Goal: Manage account settings

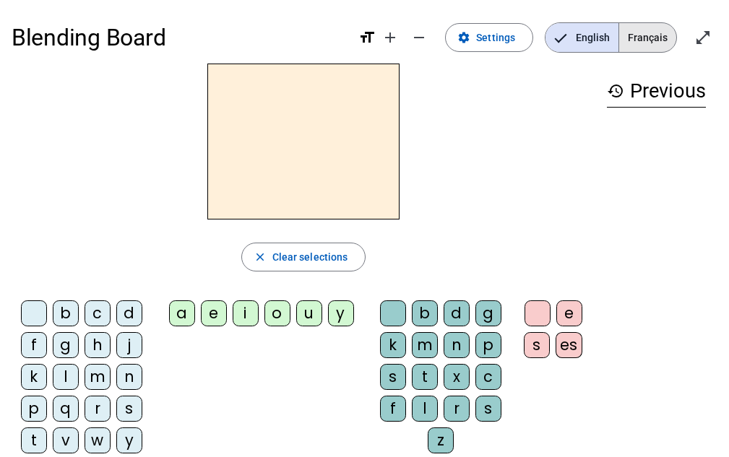
click at [653, 30] on span "Français" at bounding box center [647, 37] width 57 height 29
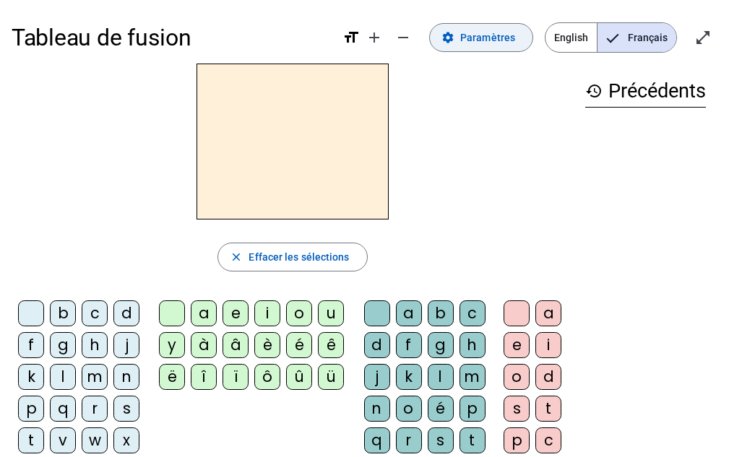
click at [475, 45] on span "Paramètres" at bounding box center [487, 37] width 55 height 17
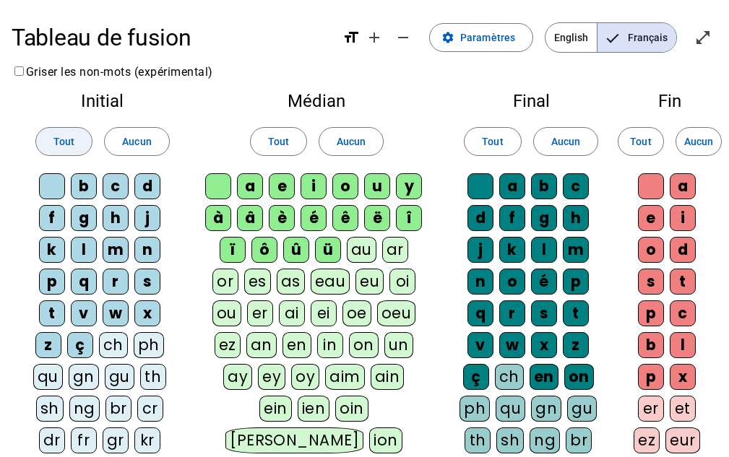
click at [69, 131] on span at bounding box center [64, 141] width 56 height 35
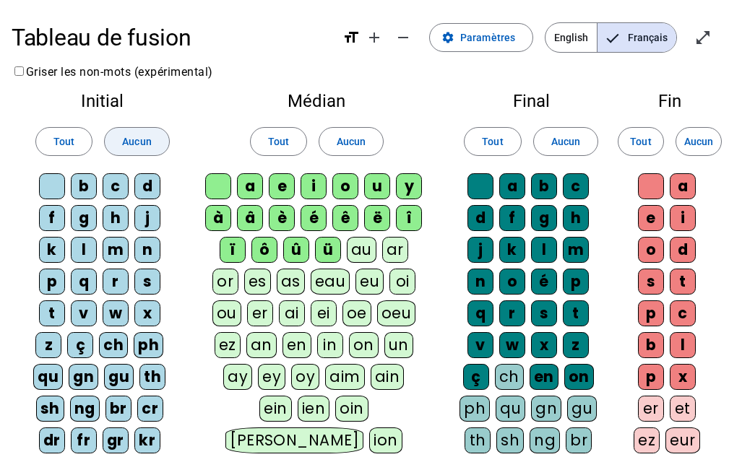
click at [137, 139] on span "Aucun" at bounding box center [136, 141] width 29 height 17
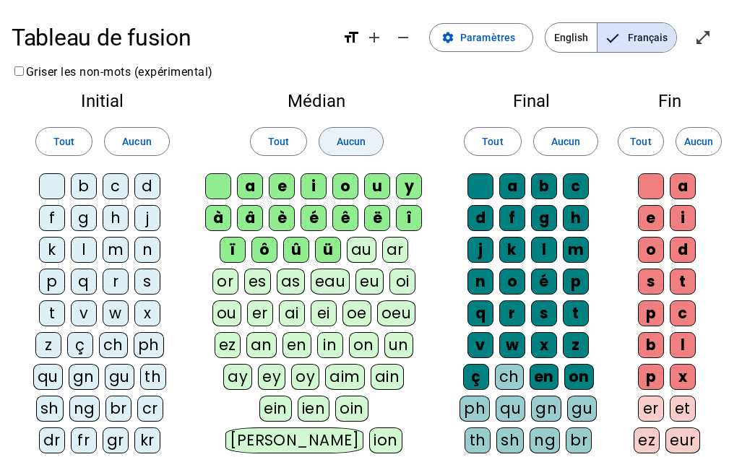
click at [348, 145] on span "Aucun" at bounding box center [351, 141] width 29 height 17
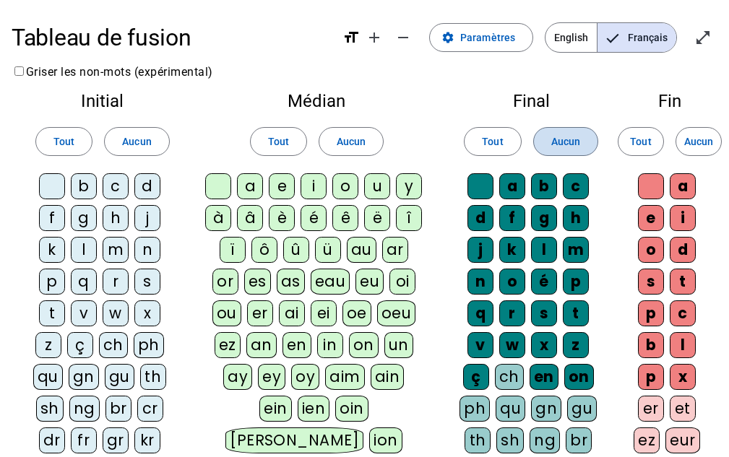
click at [556, 134] on span "Aucun" at bounding box center [565, 141] width 29 height 17
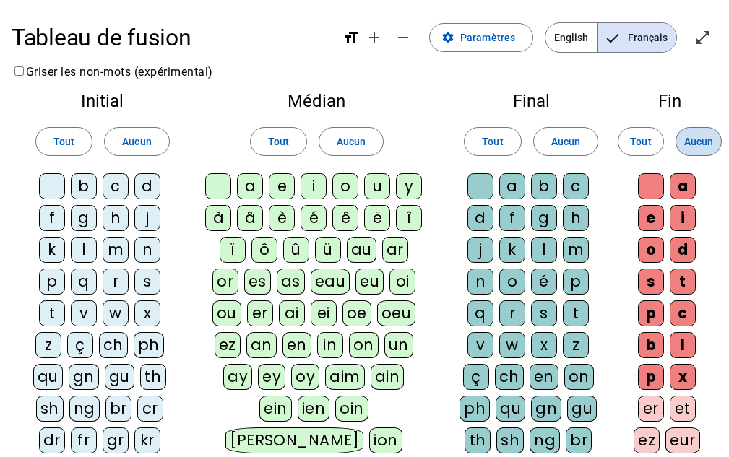
click at [690, 145] on span "Aucun" at bounding box center [698, 141] width 29 height 17
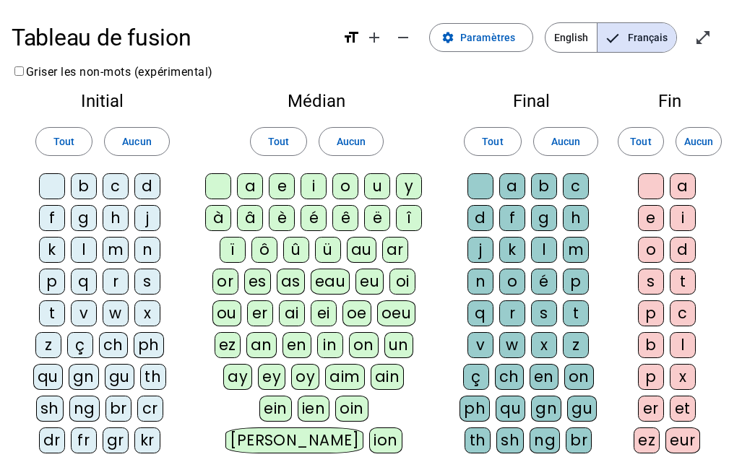
click at [286, 183] on div "e" at bounding box center [282, 186] width 26 height 26
click at [155, 212] on div "j" at bounding box center [147, 218] width 26 height 26
click at [147, 181] on div "d" at bounding box center [147, 186] width 26 height 26
click at [121, 238] on div "m" at bounding box center [116, 250] width 26 height 26
click at [77, 250] on div "l" at bounding box center [84, 250] width 26 height 26
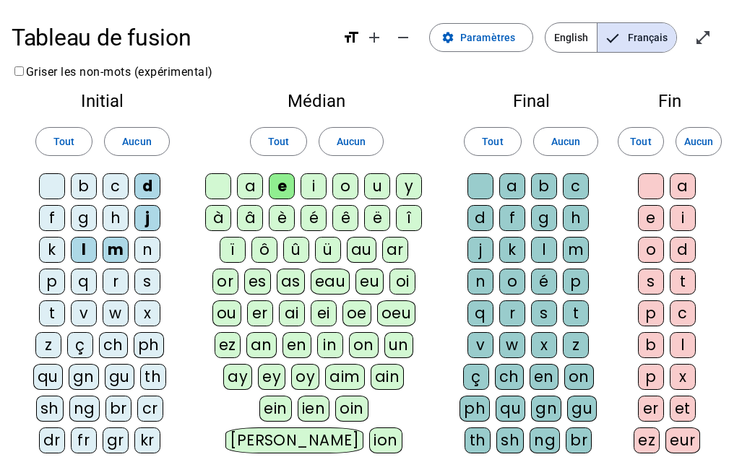
click at [76, 313] on div "v" at bounding box center [84, 313] width 26 height 26
click at [376, 184] on div "u" at bounding box center [377, 186] width 26 height 26
click at [84, 183] on div "b" at bounding box center [84, 186] width 26 height 26
click at [48, 306] on div "t" at bounding box center [52, 313] width 26 height 26
click at [575, 190] on div "c" at bounding box center [576, 186] width 26 height 26
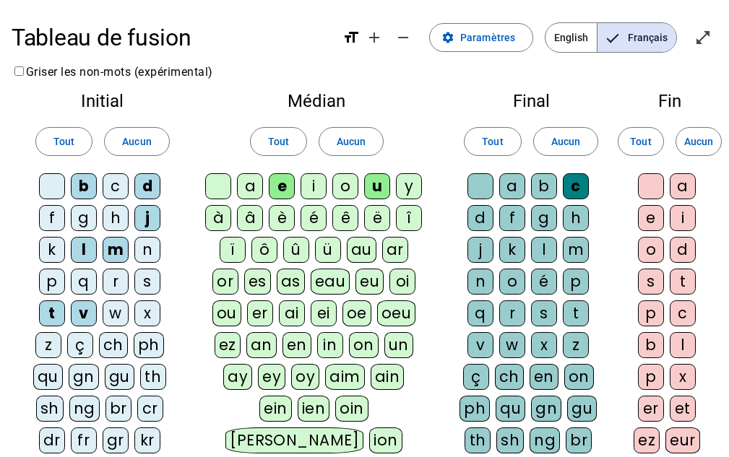
click at [156, 279] on div "s" at bounding box center [147, 282] width 26 height 26
click at [249, 178] on div "a" at bounding box center [250, 186] width 26 height 26
click at [657, 252] on div "o" at bounding box center [651, 250] width 26 height 26
click at [51, 280] on div "p" at bounding box center [52, 282] width 26 height 26
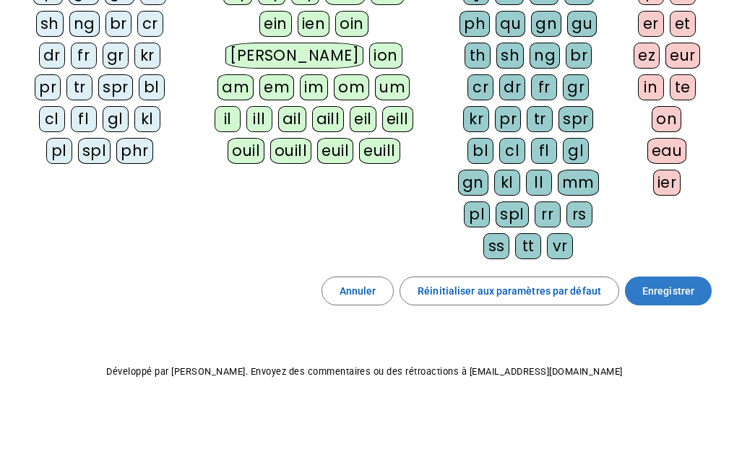
click at [663, 283] on span "Enregistrer" at bounding box center [668, 290] width 52 height 17
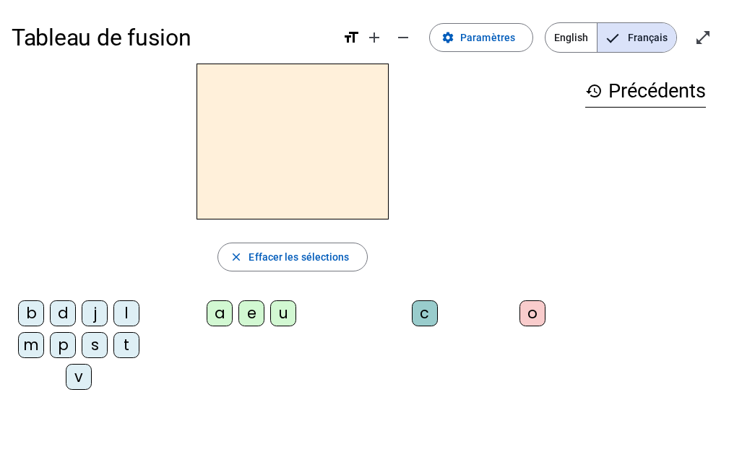
click at [89, 306] on div "j" at bounding box center [95, 313] width 26 height 26
click at [248, 313] on div "e" at bounding box center [251, 313] width 26 height 26
click at [61, 311] on div "d" at bounding box center [63, 313] width 26 height 26
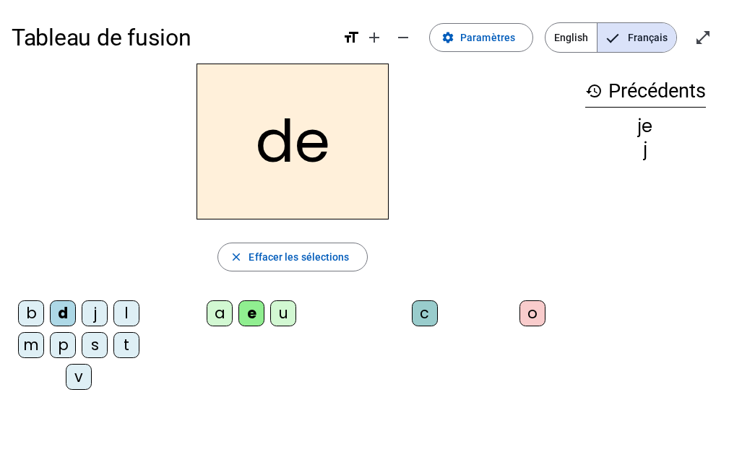
click at [32, 341] on div "m" at bounding box center [31, 345] width 26 height 26
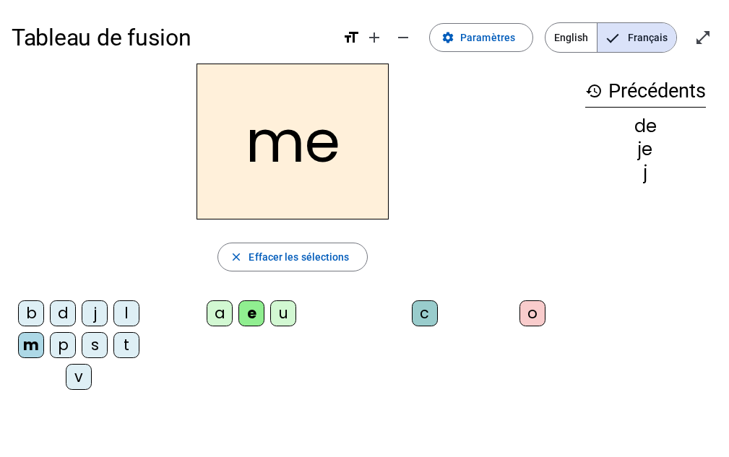
click at [131, 308] on div "l" at bounding box center [126, 313] width 26 height 26
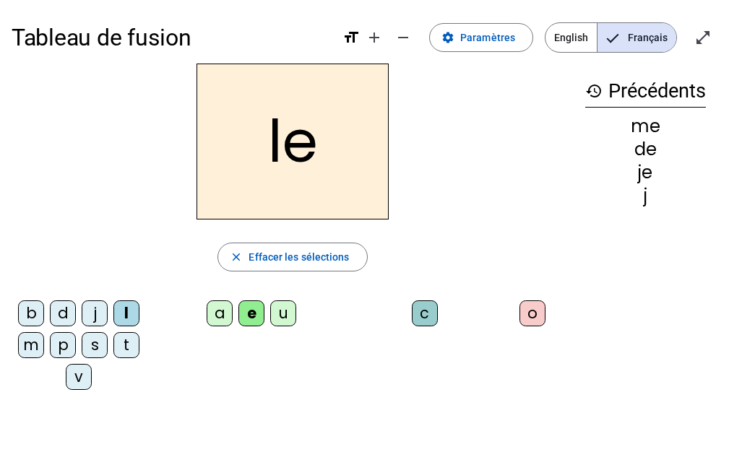
click at [284, 304] on div "u" at bounding box center [283, 313] width 26 height 26
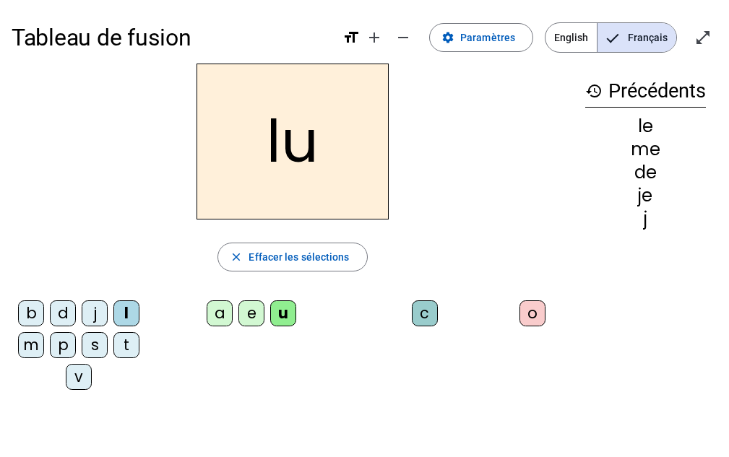
click at [78, 374] on div "v" at bounding box center [79, 377] width 26 height 26
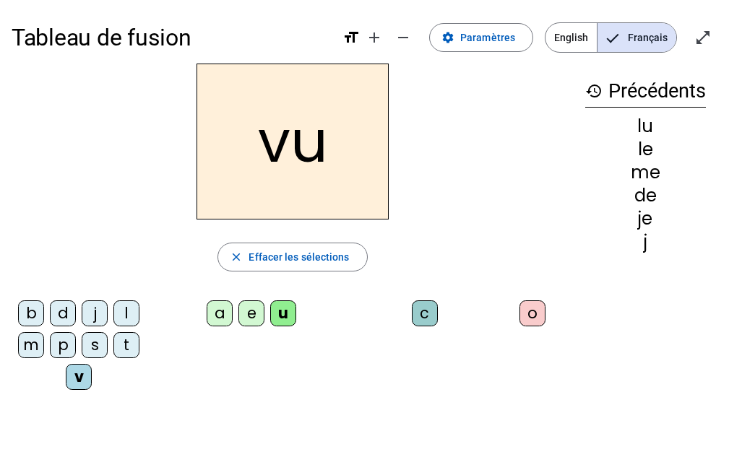
click at [34, 313] on div "b" at bounding box center [31, 313] width 26 height 26
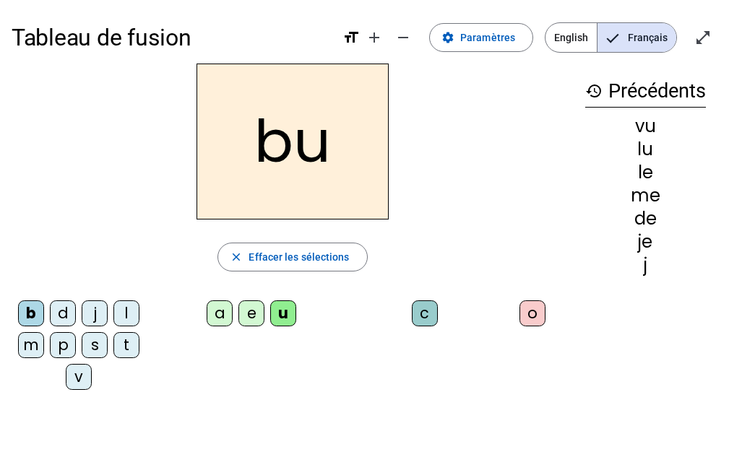
click at [65, 343] on div "p" at bounding box center [63, 345] width 26 height 26
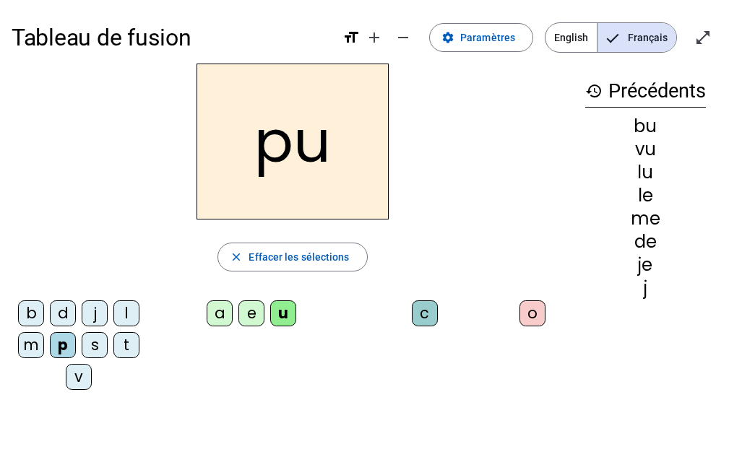
click at [92, 343] on div "s" at bounding box center [95, 345] width 26 height 26
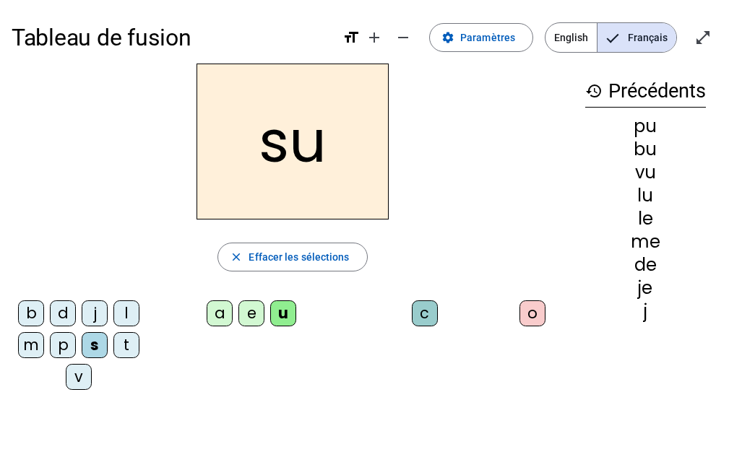
click at [217, 314] on div "a" at bounding box center [220, 313] width 26 height 26
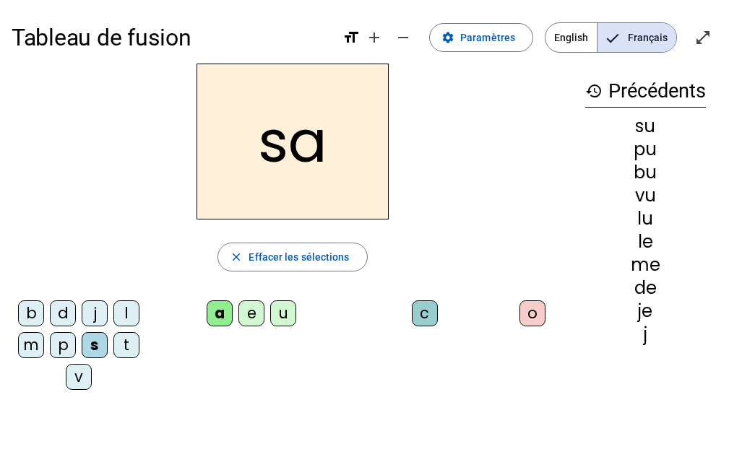
click at [121, 311] on div "l" at bounding box center [126, 313] width 26 height 26
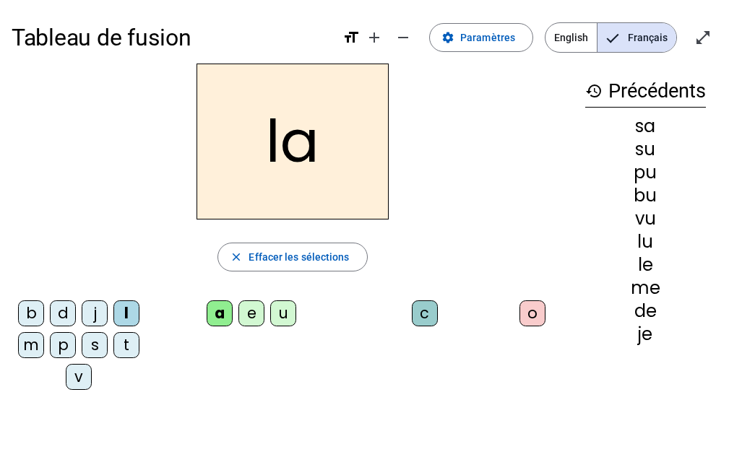
click at [422, 313] on div "c" at bounding box center [425, 313] width 26 height 26
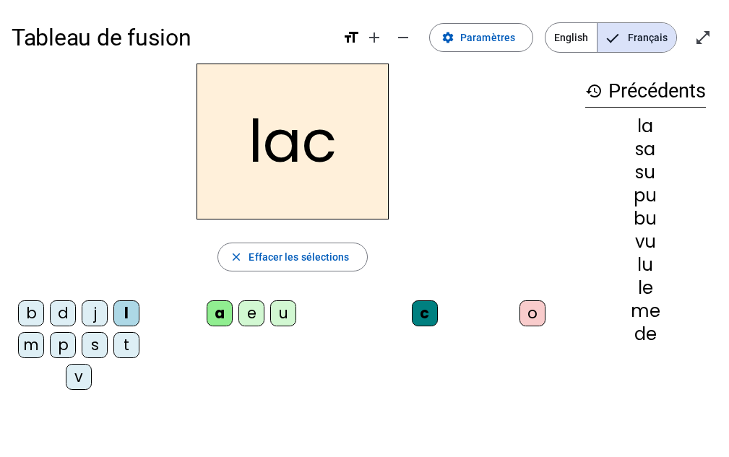
click at [92, 346] on div "s" at bounding box center [95, 345] width 26 height 26
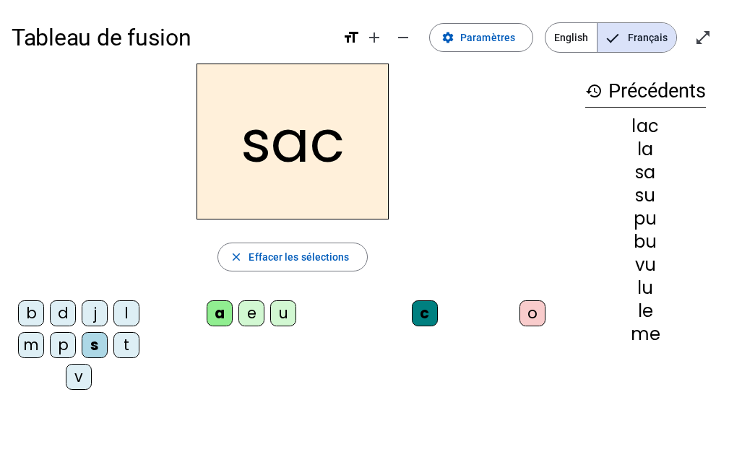
click at [121, 345] on div "t" at bounding box center [126, 345] width 26 height 26
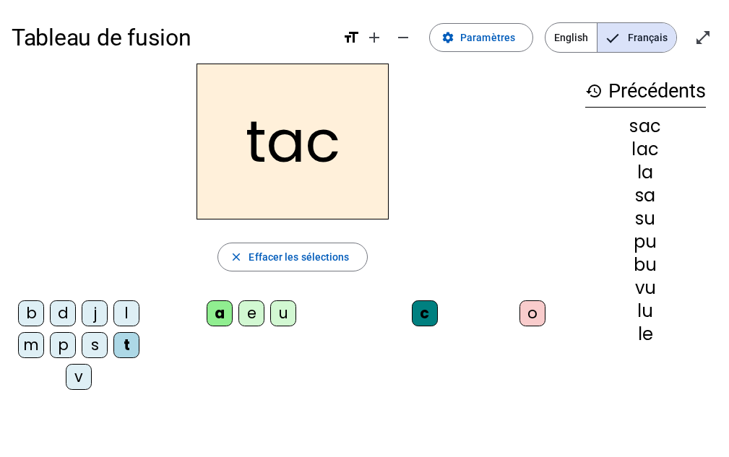
click at [523, 313] on div "o" at bounding box center [532, 313] width 26 height 26
